Goal: Information Seeking & Learning: Check status

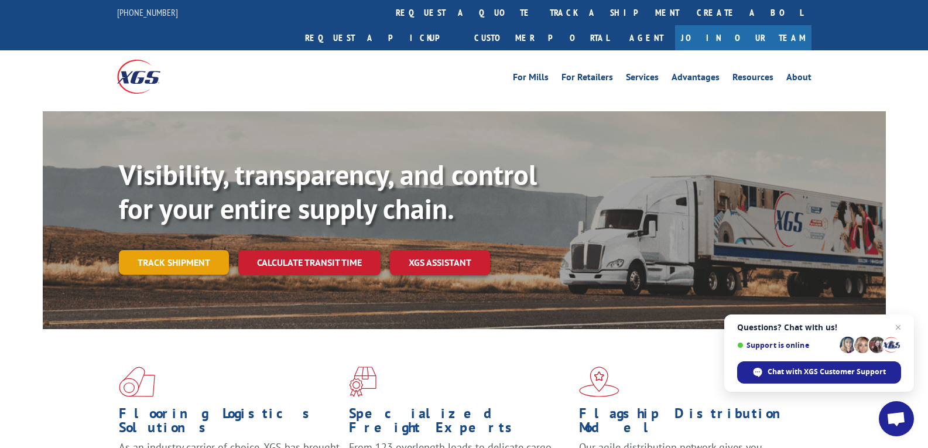
click at [159, 250] on link "Track shipment" at bounding box center [174, 262] width 110 height 25
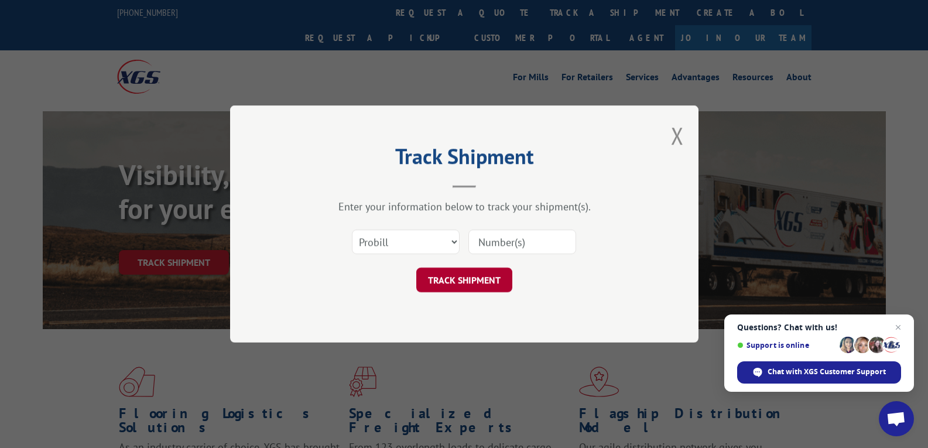
click at [460, 282] on button "TRACK SHIPMENT" at bounding box center [464, 280] width 96 height 25
type input "2556101"
click at [471, 276] on button "TRACK SHIPMENT" at bounding box center [464, 280] width 96 height 25
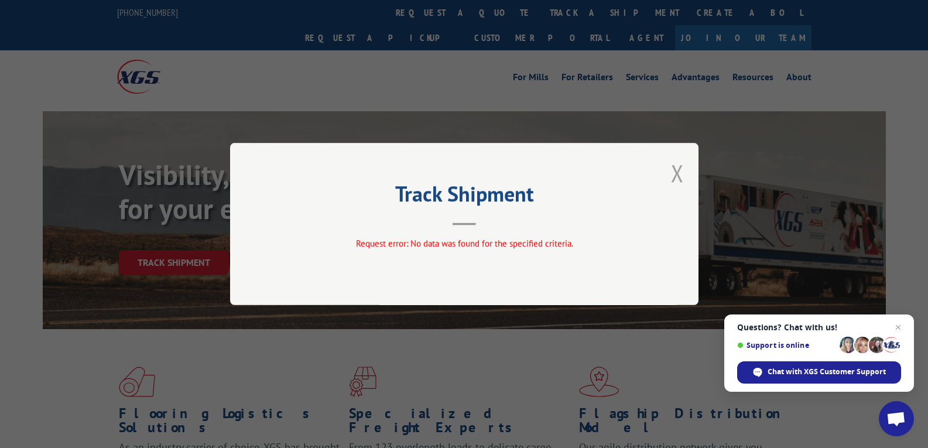
click at [680, 174] on button "Close modal" at bounding box center [677, 173] width 13 height 31
